Goal: Information Seeking & Learning: Find specific fact

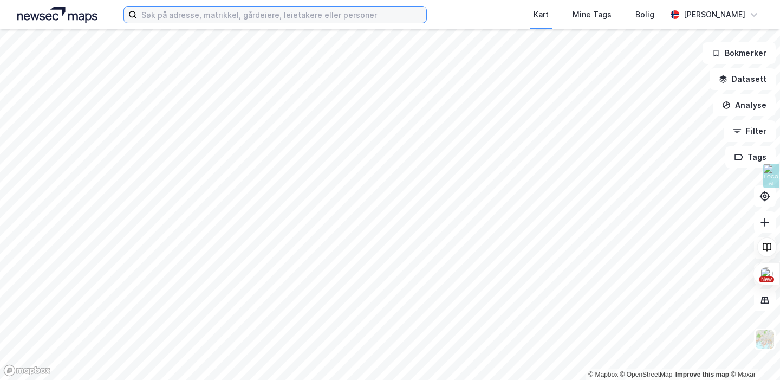
click at [166, 12] on input at bounding box center [281, 15] width 289 height 16
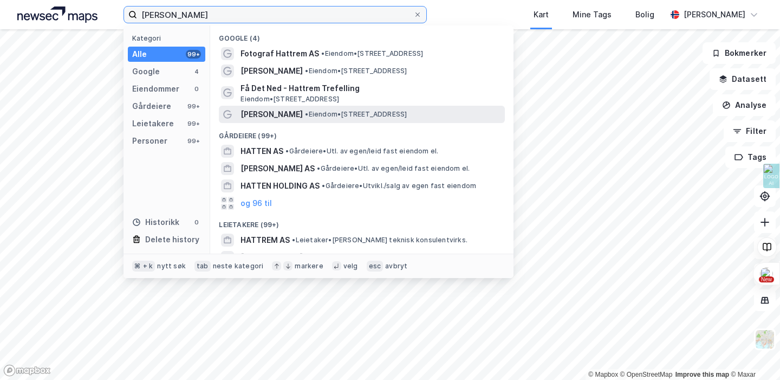
scroll to position [136, 0]
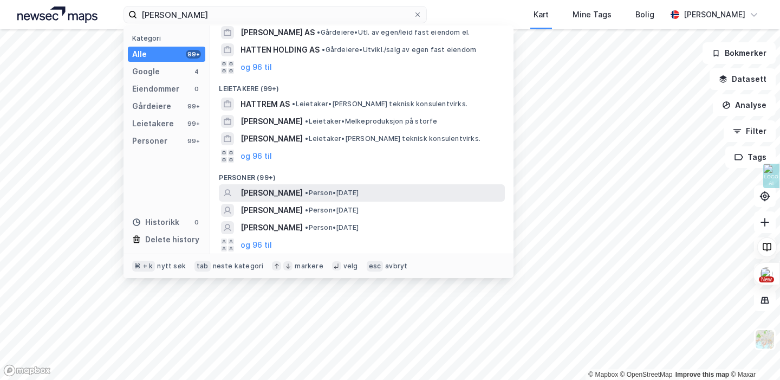
click at [303, 191] on span "[PERSON_NAME]" at bounding box center [272, 192] width 62 height 13
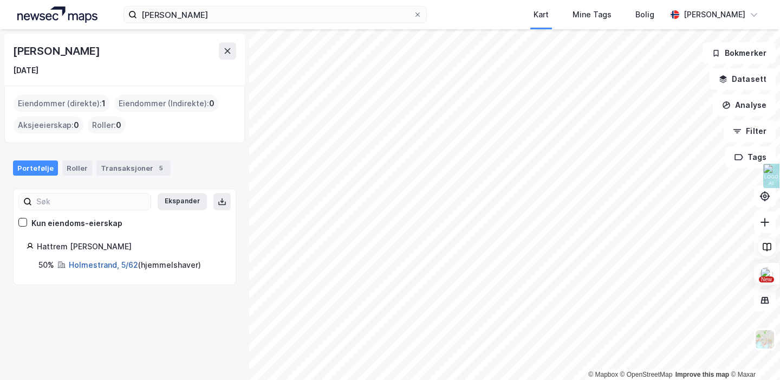
click at [117, 266] on link "Holmestrand, 5/62" at bounding box center [103, 264] width 69 height 9
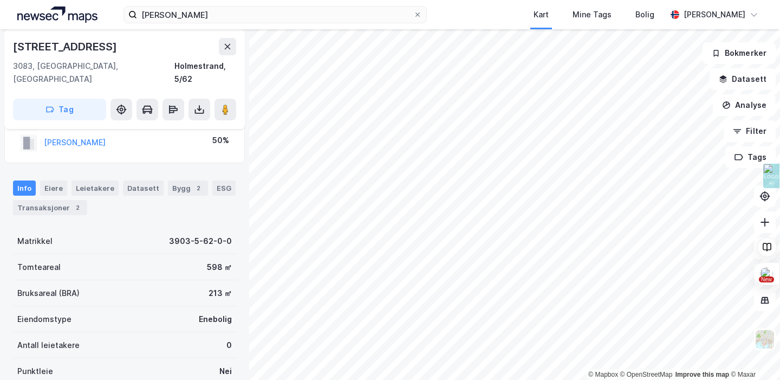
scroll to position [41, 0]
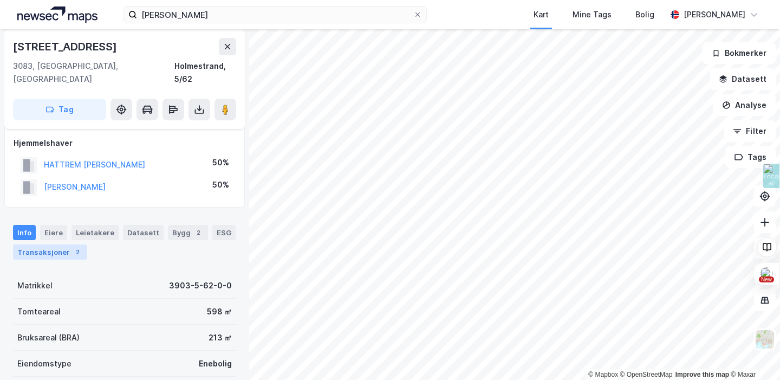
click at [73, 247] on div "2" at bounding box center [77, 252] width 11 height 11
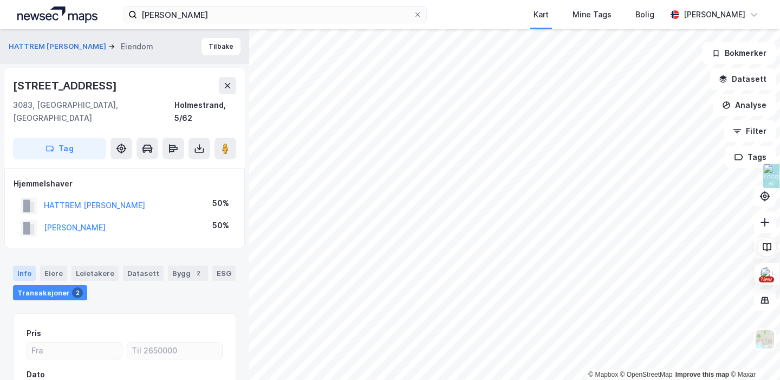
click at [28, 266] on div "Info" at bounding box center [24, 273] width 23 height 15
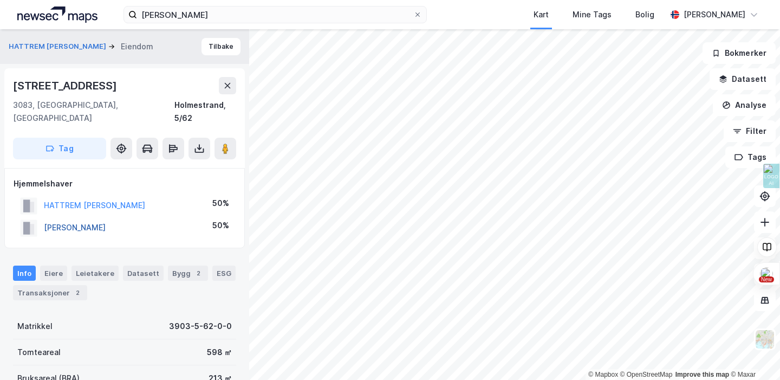
click at [0, 0] on button "[PERSON_NAME]" at bounding box center [0, 0] width 0 height 0
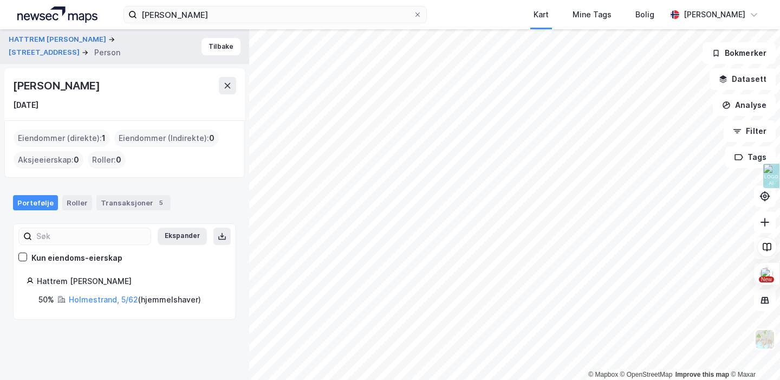
click at [202, 46] on div "HATTREM [PERSON_NAME] Neperudveien 10b Person" at bounding box center [105, 46] width 193 height 24
click at [213, 46] on button "Tilbake" at bounding box center [221, 46] width 39 height 17
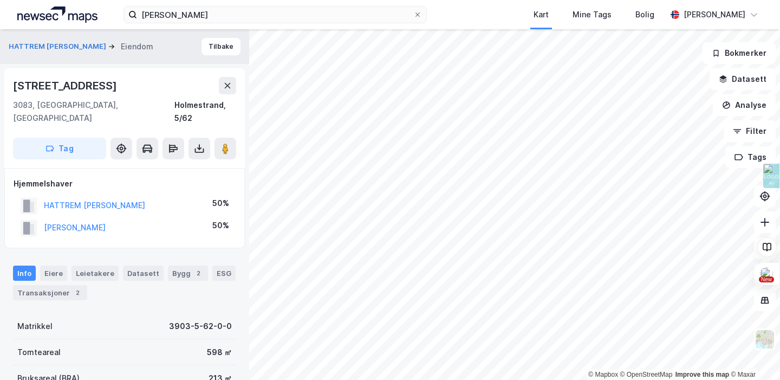
scroll to position [1, 0]
drag, startPoint x: 170, startPoint y: 186, endPoint x: 43, endPoint y: 196, distance: 127.2
click at [43, 196] on div "HATTREM [PERSON_NAME] 50%" at bounding box center [125, 205] width 222 height 22
copy button "HATTREM [PERSON_NAME]"
drag, startPoint x: 159, startPoint y: 214, endPoint x: 43, endPoint y: 209, distance: 116.1
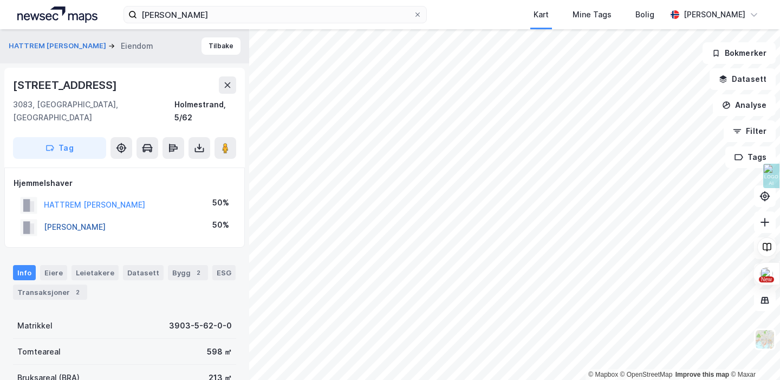
click at [43, 216] on div "[PERSON_NAME] 50%" at bounding box center [125, 227] width 222 height 22
copy button "[PERSON_NAME]"
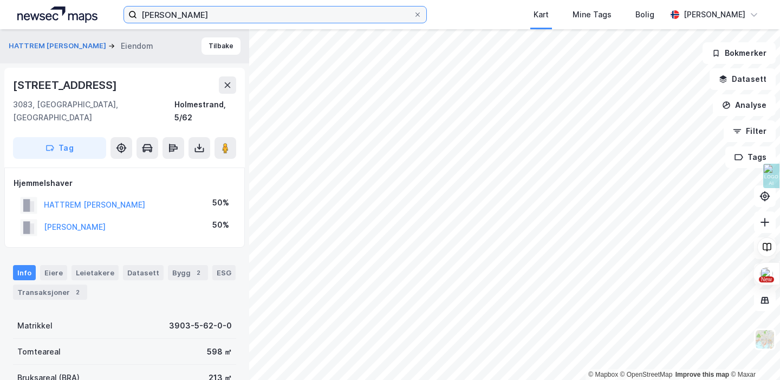
click at [190, 11] on input "[PERSON_NAME]" at bounding box center [275, 15] width 276 height 16
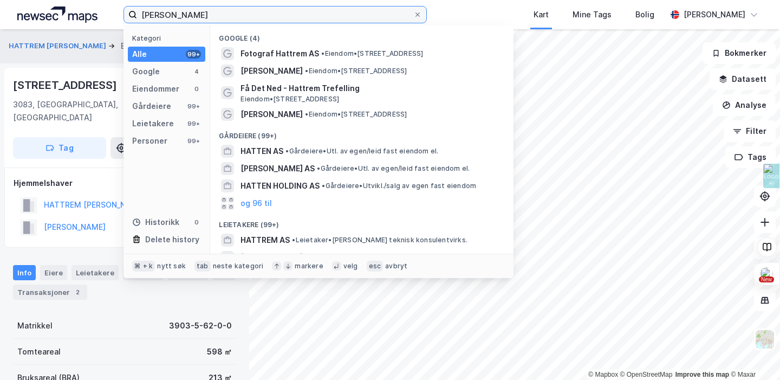
click at [190, 11] on input "[PERSON_NAME]" at bounding box center [275, 15] width 276 height 16
paste input "[MEDICAL_DATA][PERSON_NAME]"
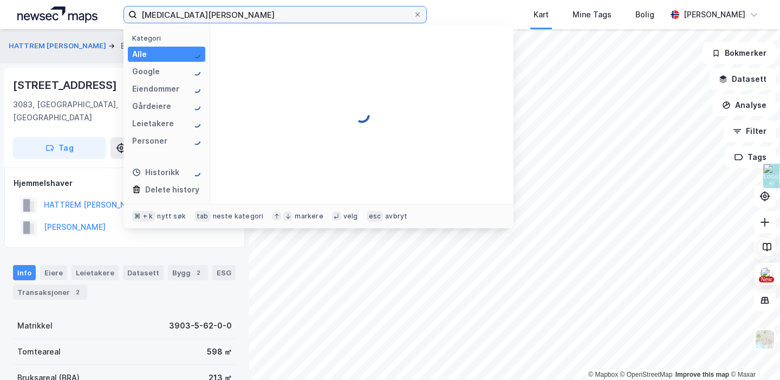
type input "[MEDICAL_DATA][PERSON_NAME]"
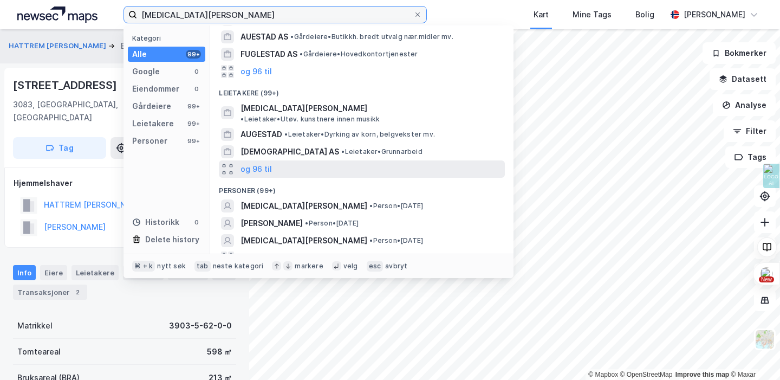
scroll to position [38, 0]
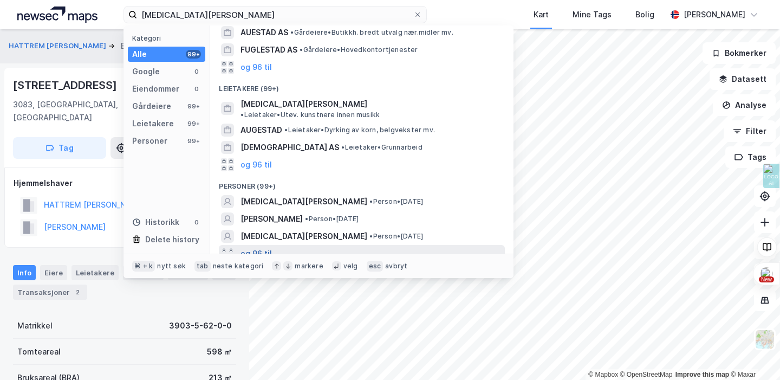
click at [267, 247] on button "og 96 til" at bounding box center [256, 253] width 31 height 13
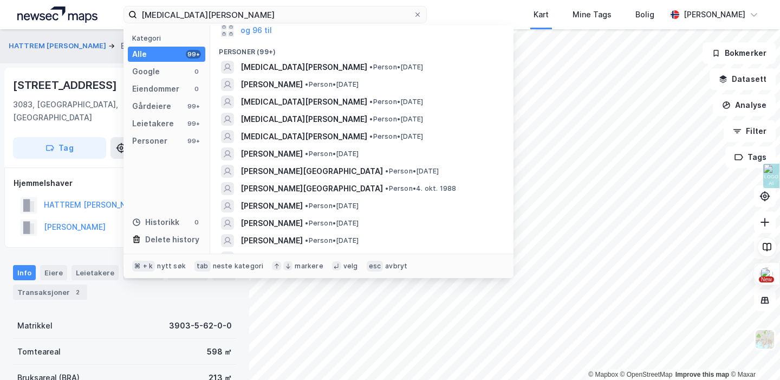
scroll to position [0, 0]
